Goal: Task Accomplishment & Management: Manage account settings

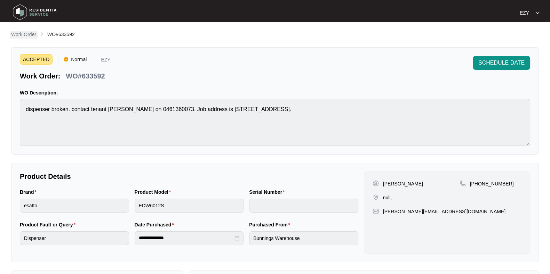
click at [29, 32] on p "Work Order" at bounding box center [23, 34] width 25 height 7
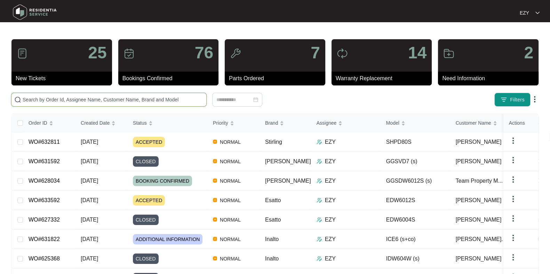
click at [130, 102] on input "text" at bounding box center [113, 100] width 181 height 8
paste input "631592"
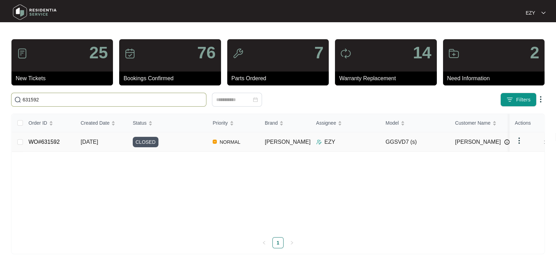
type input "631592"
click at [176, 144] on div "CLOSED" at bounding box center [170, 142] width 74 height 10
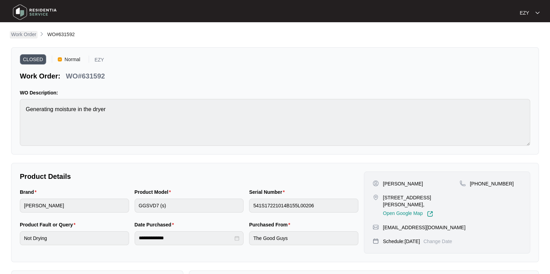
click at [23, 33] on p "Work Order" at bounding box center [23, 34] width 25 height 7
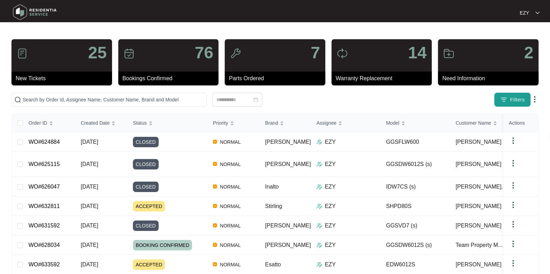
click at [508, 100] on button "Filters" at bounding box center [512, 100] width 36 height 14
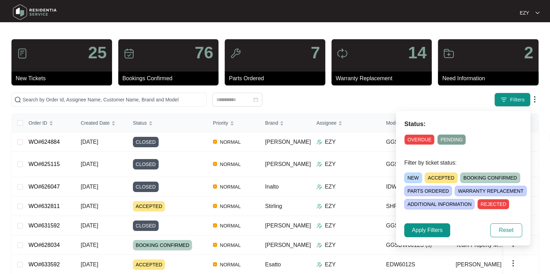
click at [411, 175] on span "NEW" at bounding box center [413, 178] width 18 height 10
click at [410, 227] on button "Apply Filters" at bounding box center [427, 231] width 46 height 14
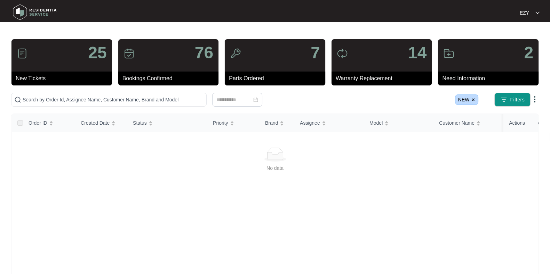
click at [473, 99] on img at bounding box center [473, 100] width 4 height 4
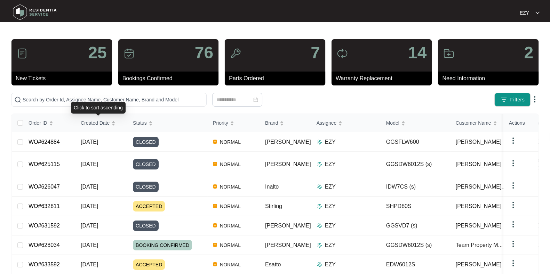
click at [77, 107] on div "Click to sort ascending" at bounding box center [98, 108] width 55 height 12
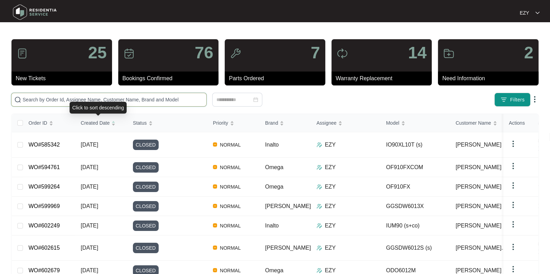
click at [61, 101] on input "text" at bounding box center [113, 100] width 181 height 8
paste input "621383"
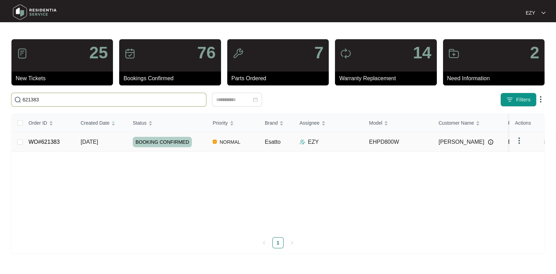
type input "621383"
click at [199, 142] on div "BOOKING CONFIRMED" at bounding box center [170, 142] width 74 height 10
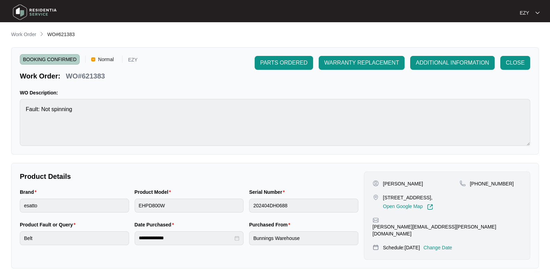
scroll to position [186, 0]
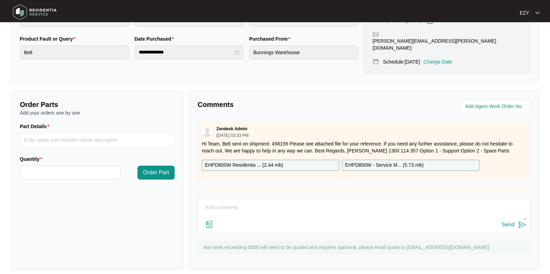
click at [312, 209] on textarea at bounding box center [363, 211] width 325 height 18
click at [317, 202] on textarea "Hi team, our technican reattened this job [DATE] -" at bounding box center [363, 211] width 325 height 18
paste textarea "Inspected machine, nothing is rubbing against the drum or belt. The noise sound…"
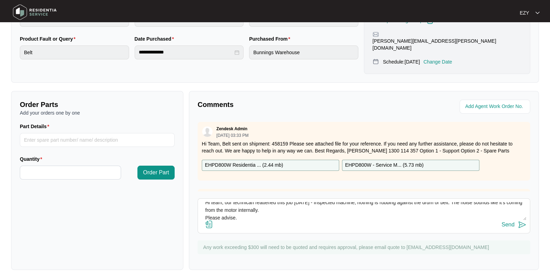
scroll to position [0, 0]
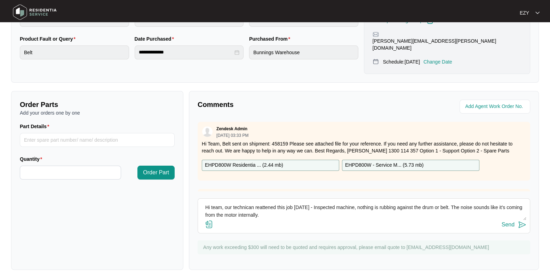
click at [329, 204] on textarea "Hi team, our technican reattened this job [DATE] - Inspected machine, nothing i…" at bounding box center [363, 211] width 325 height 18
click at [332, 202] on textarea "Hi team, our technican reattened this job [DATE] - Inspected machine, nothing i…" at bounding box center [363, 211] width 325 height 18
click at [362, 202] on textarea "Hi team, our technican reattened this job [DATE] - Inspected the machine, nothi…" at bounding box center [363, 211] width 325 height 18
click at [205, 208] on textarea "Hi team, our technican reattened this job [DATE] - Inspected the machine, found…" at bounding box center [363, 211] width 325 height 18
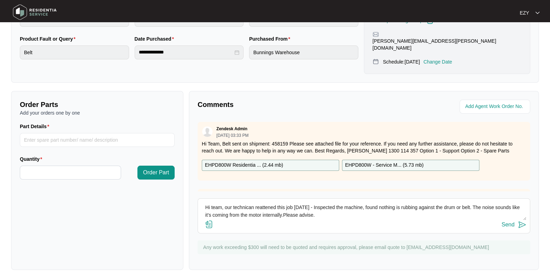
scroll to position [0, 0]
click at [240, 202] on textarea "Hi team, our technican reattened this job [DATE] - Inspected the machine, found…" at bounding box center [363, 211] width 325 height 18
click at [264, 202] on textarea "Hi team, our technician reattened this job [DATE] - Inspected the machine, foun…" at bounding box center [363, 211] width 325 height 18
click at [348, 206] on textarea "Hi team, our technician reattended this job [DATE] - Inspected the machine, fou…" at bounding box center [363, 211] width 325 height 18
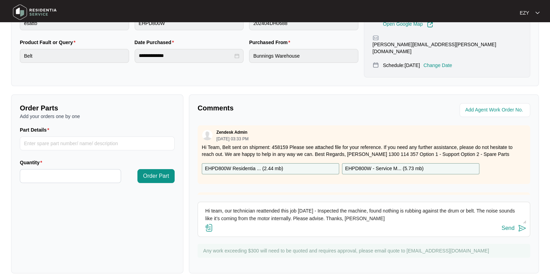
scroll to position [184, 0]
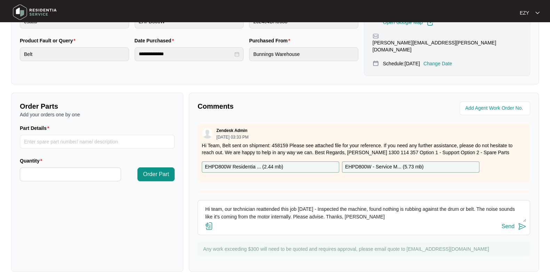
type textarea "Hi team, our technician reattended this job [DATE] - Inspected the machine, fou…"
click at [509, 224] on div "Send" at bounding box center [508, 227] width 13 height 6
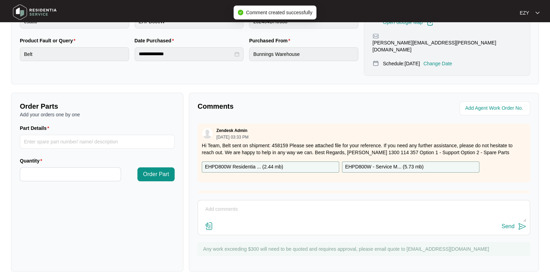
scroll to position [0, 0]
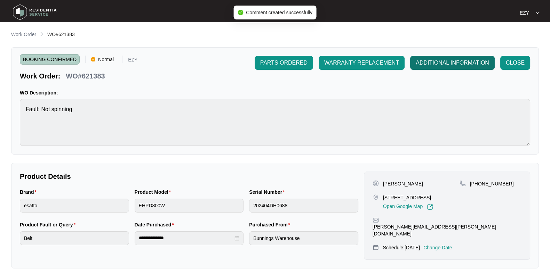
click at [427, 66] on span "ADDITIONAL INFORMATION" at bounding box center [452, 63] width 73 height 8
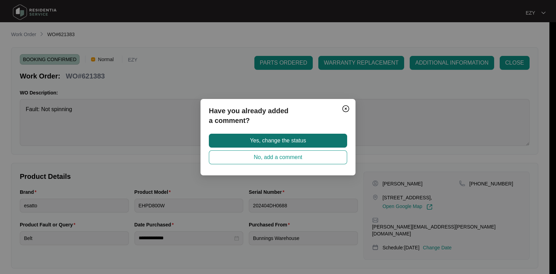
click at [319, 135] on button "Yes, change the status" at bounding box center [278, 141] width 138 height 14
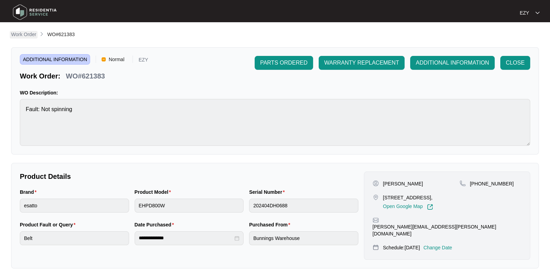
click at [19, 37] on p "Work Order" at bounding box center [23, 34] width 25 height 7
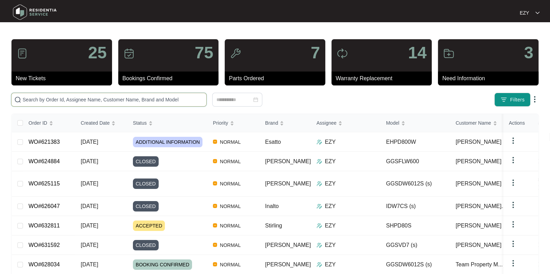
click at [118, 98] on input "text" at bounding box center [113, 100] width 181 height 8
paste input "628715"
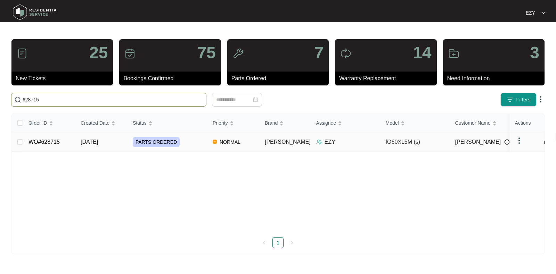
type input "628715"
click at [192, 140] on div "PARTS ORDERED" at bounding box center [170, 142] width 74 height 10
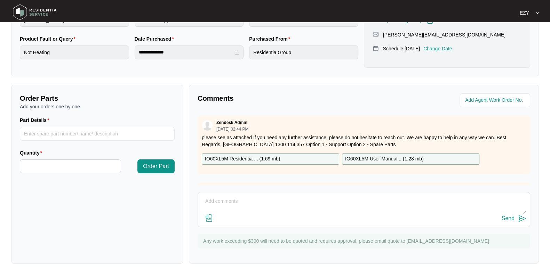
scroll to position [234, 0]
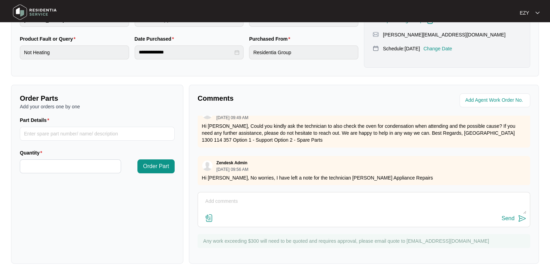
click at [277, 214] on div "Send" at bounding box center [363, 218] width 325 height 9
click at [259, 201] on textarea at bounding box center [363, 205] width 325 height 18
click at [239, 201] on textarea "Hi team, our technican attended this job [DATE]." at bounding box center [363, 205] width 325 height 18
click at [313, 205] on textarea "Hi team, our technician attended this job [DATE]." at bounding box center [363, 206] width 325 height 18
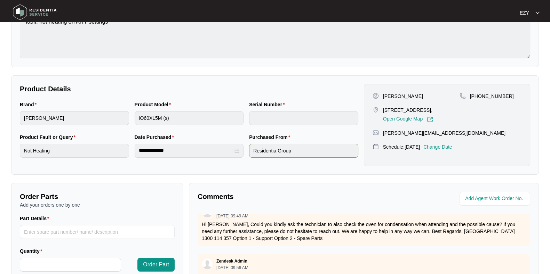
scroll to position [186, 0]
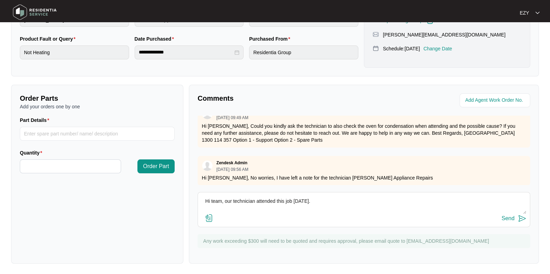
click at [320, 202] on textarea "Hi team, our technician attended this job [DATE]." at bounding box center [363, 205] width 325 height 18
paste textarea "He had noticed it leaking down at the bottom of the oven. I couldn’t see any co…"
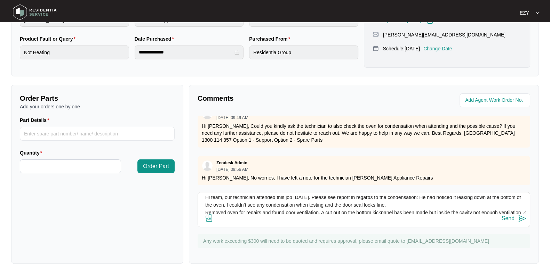
scroll to position [12, 0]
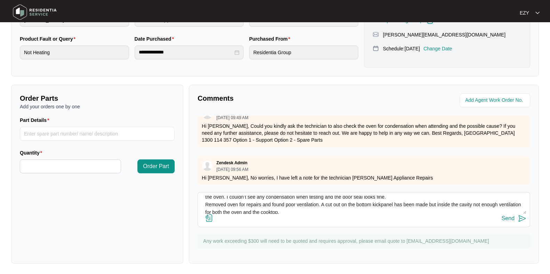
click at [205, 204] on textarea "Hi team, our technician attended this job [DATE]. Please see report in regards …" at bounding box center [363, 205] width 325 height 18
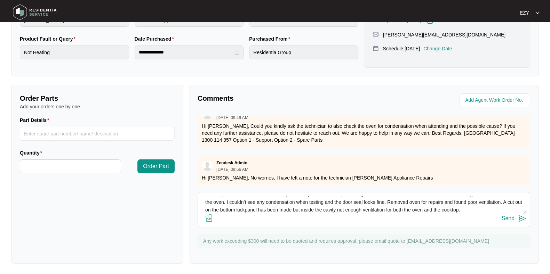
scroll to position [8, 0]
click at [508, 207] on textarea "Hi team, our technician attended this job [DATE]. Please see report in regards …" at bounding box center [363, 205] width 325 height 18
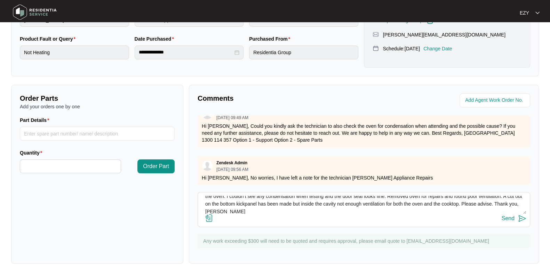
type textarea "Hi team, our technician attended this job [DATE]. Please see report in regards …"
click at [512, 217] on div "Send" at bounding box center [508, 219] width 13 height 6
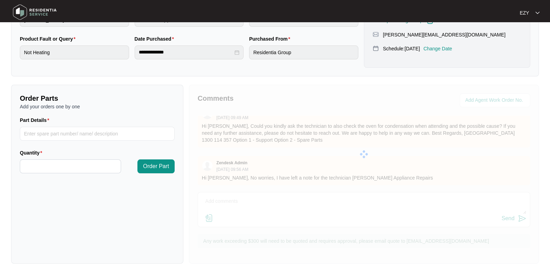
scroll to position [0, 0]
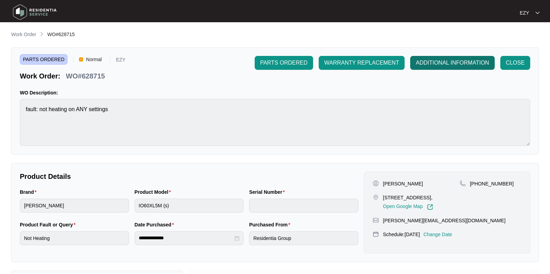
click at [444, 64] on span "ADDITIONAL INFORMATION" at bounding box center [452, 63] width 73 height 8
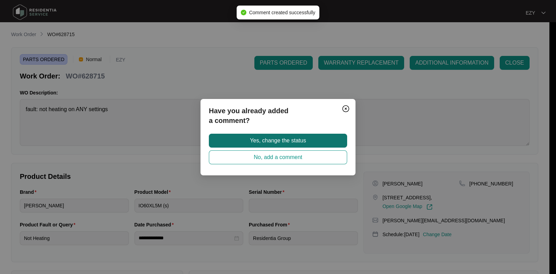
click at [323, 142] on button "Yes, change the status" at bounding box center [278, 141] width 138 height 14
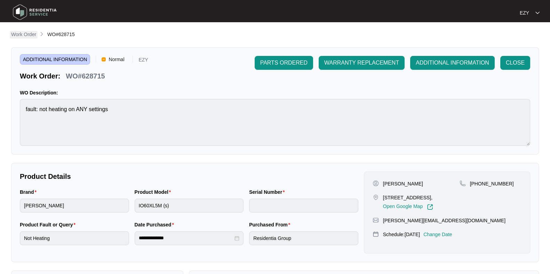
click at [25, 35] on p "Work Order" at bounding box center [23, 34] width 25 height 7
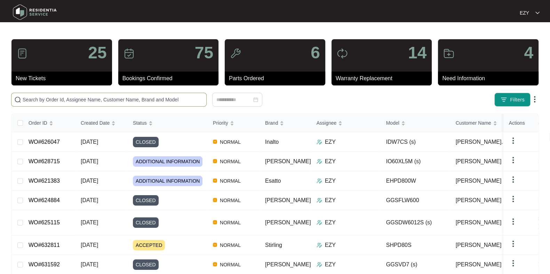
click at [117, 98] on input "text" at bounding box center [113, 100] width 181 height 8
paste input "627694"
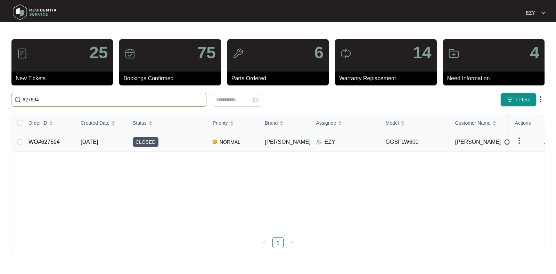
type input "627694"
click at [168, 146] on div "CLOSED" at bounding box center [170, 142] width 74 height 10
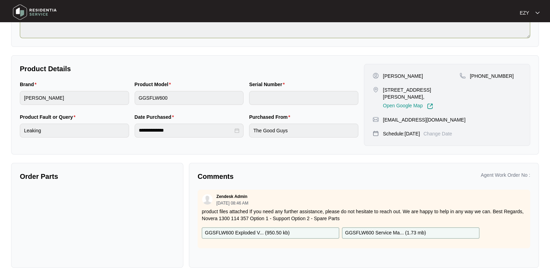
scroll to position [112, 0]
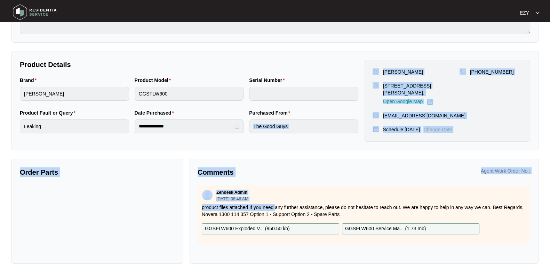
drag, startPoint x: 275, startPoint y: 208, endPoint x: 271, endPoint y: 148, distance: 60.3
click at [271, 148] on div "**********" at bounding box center [275, 91] width 528 height 345
click at [278, 158] on div "**********" at bounding box center [275, 91] width 528 height 345
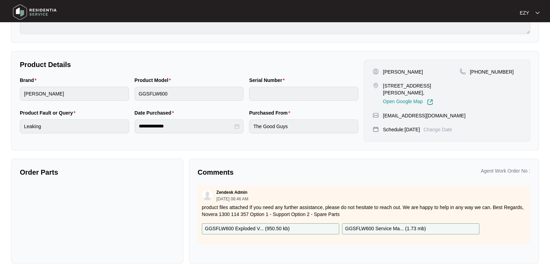
scroll to position [0, 0]
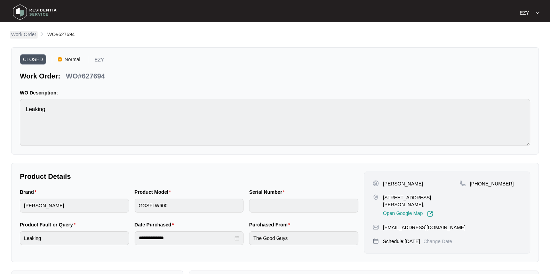
click at [19, 37] on p "Work Order" at bounding box center [23, 34] width 25 height 7
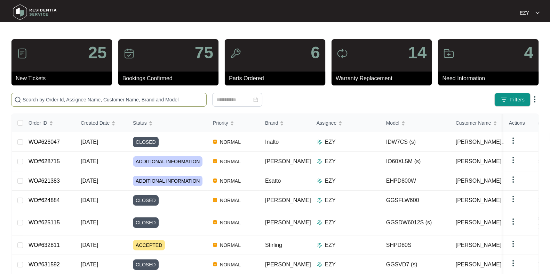
click at [137, 101] on input "text" at bounding box center [113, 100] width 181 height 8
paste input "627694"
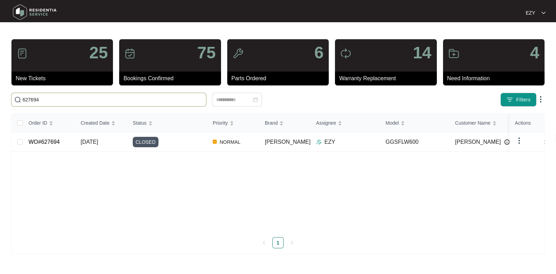
type input "627694"
click at [178, 140] on div "CLOSED" at bounding box center [170, 142] width 74 height 10
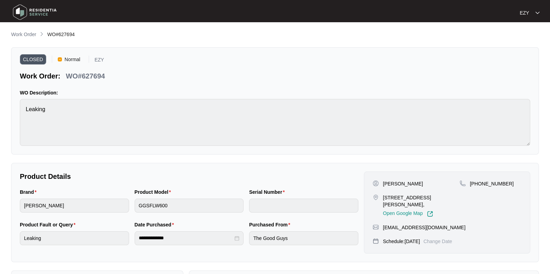
click at [537, 16] on div "EZY" at bounding box center [530, 12] width 20 height 7
click at [379, 79] on div "CLOSED Normal EZY Work Order: WO#627694" at bounding box center [275, 68] width 510 height 25
click at [31, 35] on p "Work Order" at bounding box center [23, 34] width 25 height 7
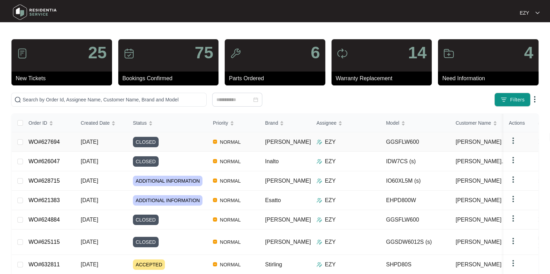
click at [511, 138] on img at bounding box center [513, 141] width 8 height 8
click at [448, 103] on div "Click to sort ascending" at bounding box center [460, 108] width 55 height 12
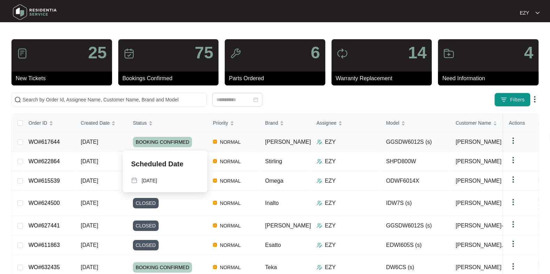
click at [204, 140] on div "BOOKING CONFIRMED" at bounding box center [170, 142] width 74 height 10
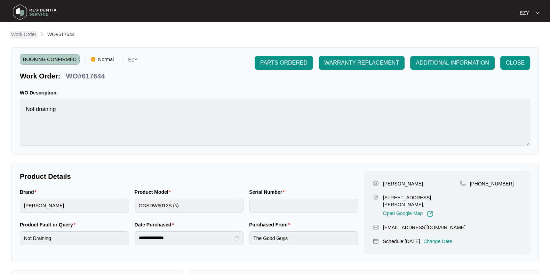
click at [16, 37] on p "Work Order" at bounding box center [23, 34] width 25 height 7
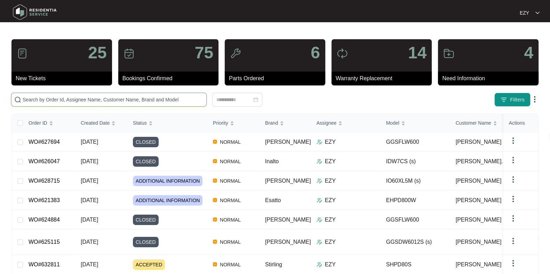
click at [158, 99] on input "text" at bounding box center [113, 100] width 181 height 8
paste input "627694"
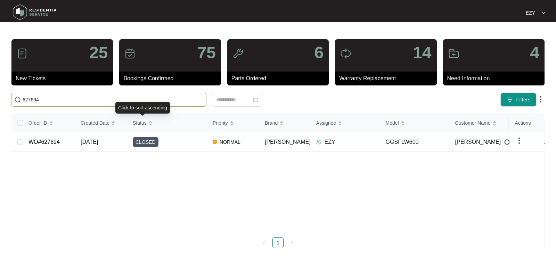
type input "627694"
click at [186, 142] on div "CLOSED" at bounding box center [170, 142] width 74 height 10
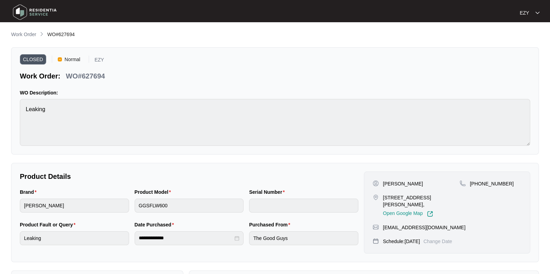
click at [31, 61] on span "CLOSED" at bounding box center [33, 59] width 26 height 10
click at [31, 38] on p "Work Order" at bounding box center [23, 34] width 25 height 7
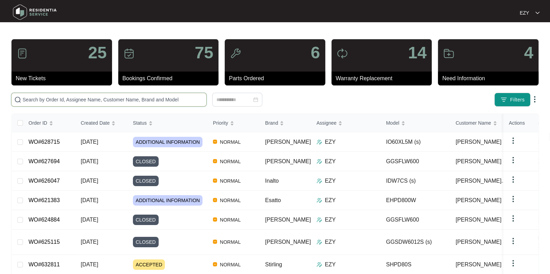
click at [168, 103] on input "text" at bounding box center [113, 100] width 181 height 8
paste input "628715"
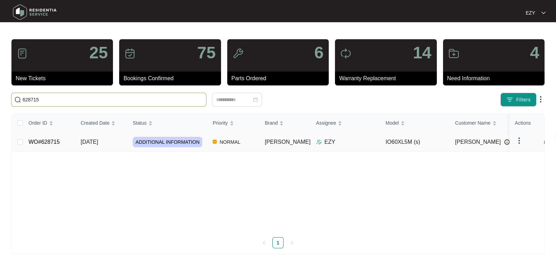
type input "628715"
click at [117, 145] on td "[DATE]" at bounding box center [101, 142] width 52 height 19
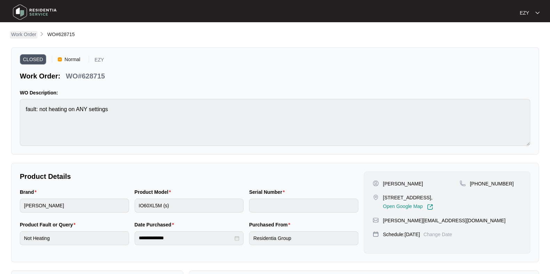
click at [25, 34] on p "Work Order" at bounding box center [23, 34] width 25 height 7
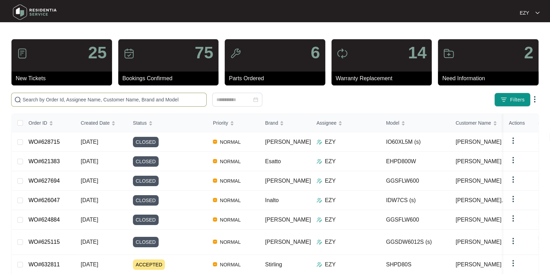
click at [98, 103] on input "text" at bounding box center [113, 100] width 181 height 8
paste input "621383"
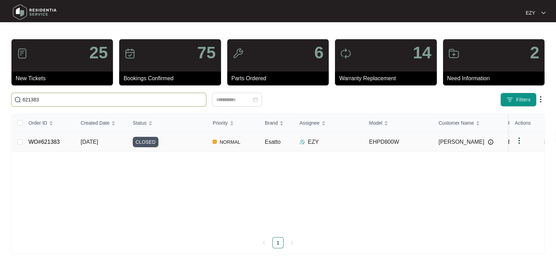
type input "621383"
click at [190, 145] on div "CLOSED" at bounding box center [170, 142] width 74 height 10
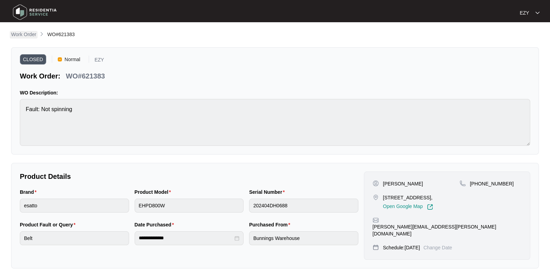
click at [18, 34] on p "Work Order" at bounding box center [23, 34] width 25 height 7
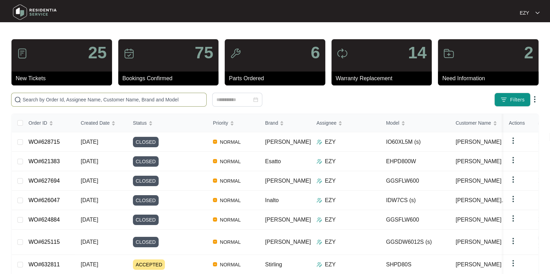
click at [153, 101] on input "text" at bounding box center [113, 100] width 181 height 8
paste input "628715"
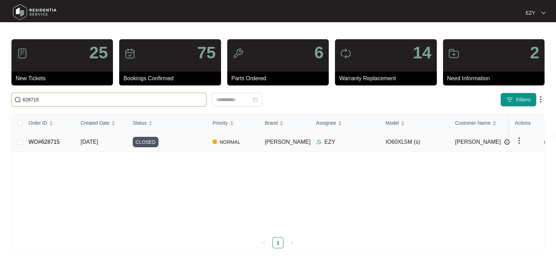
type input "628715"
click at [191, 142] on div "CLOSED" at bounding box center [170, 142] width 74 height 10
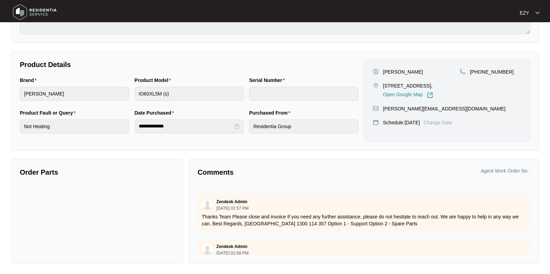
scroll to position [383, 0]
